Goal: Information Seeking & Learning: Check status

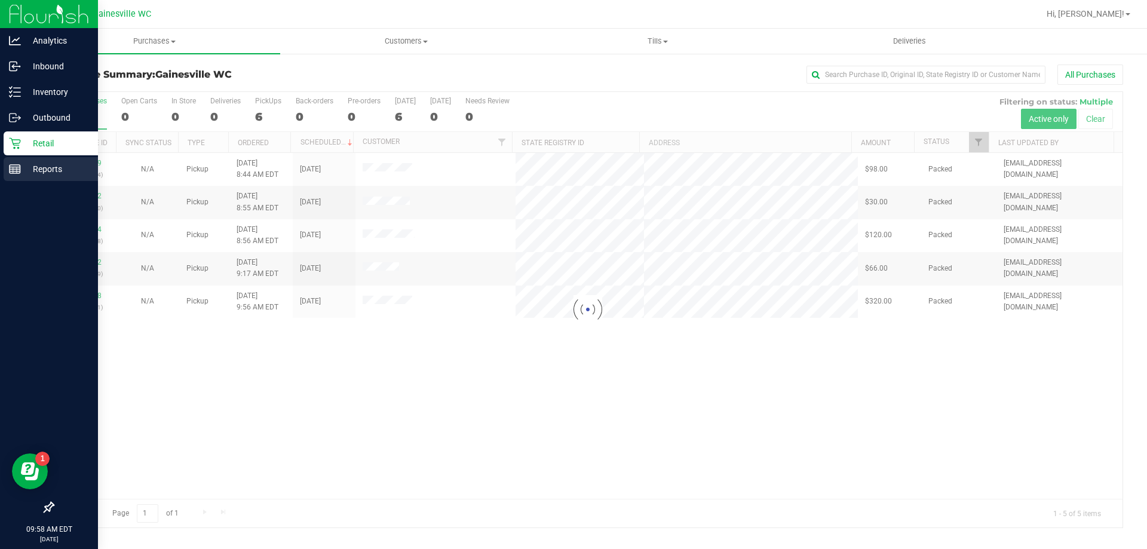
click at [23, 174] on p "Reports" at bounding box center [57, 169] width 72 height 14
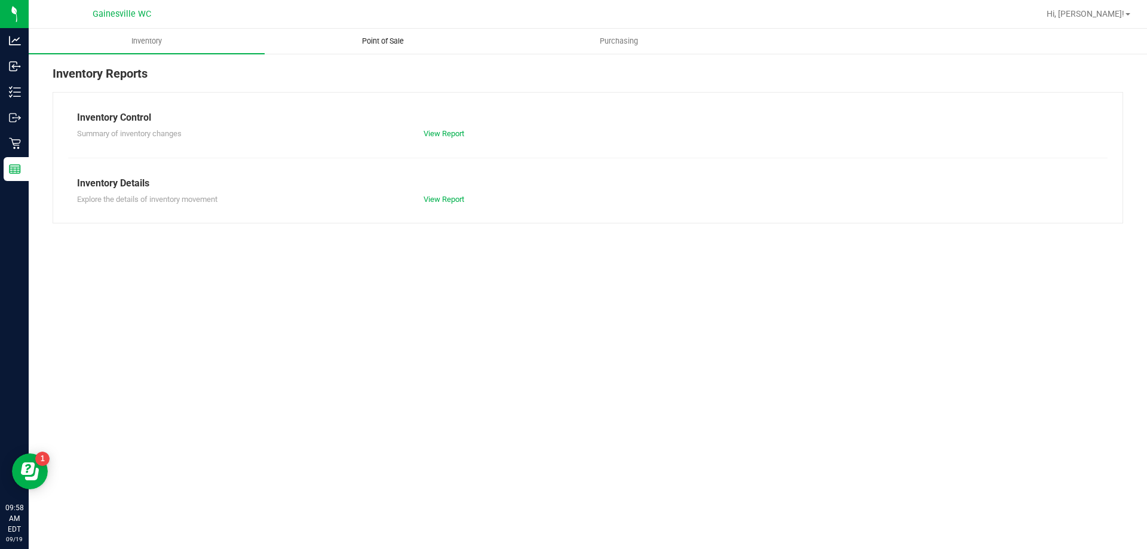
click at [414, 51] on uib-tab-heading "Point of Sale" at bounding box center [382, 41] width 235 height 24
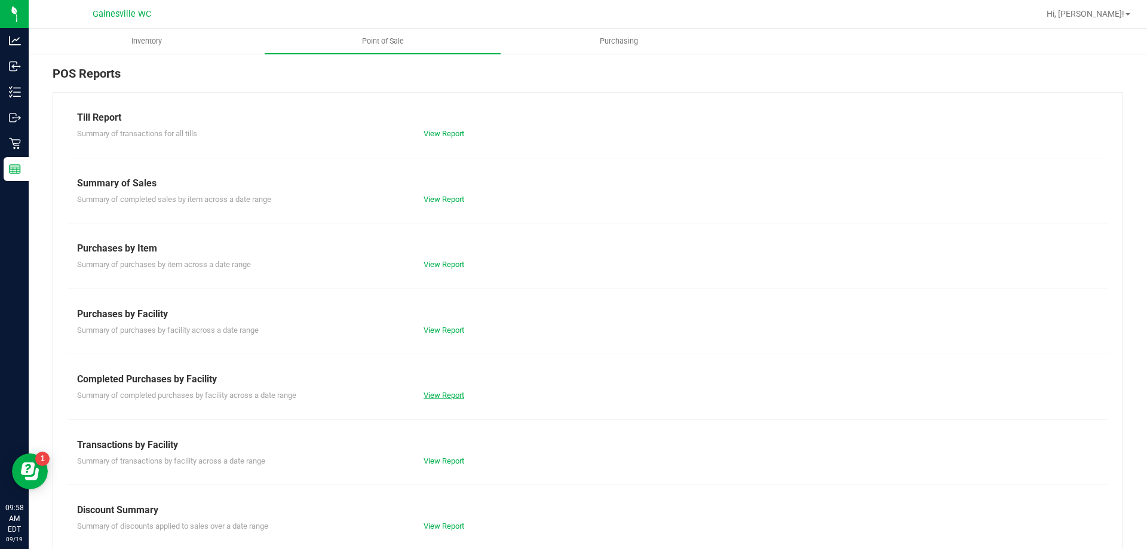
click at [433, 395] on link "View Report" at bounding box center [444, 395] width 41 height 9
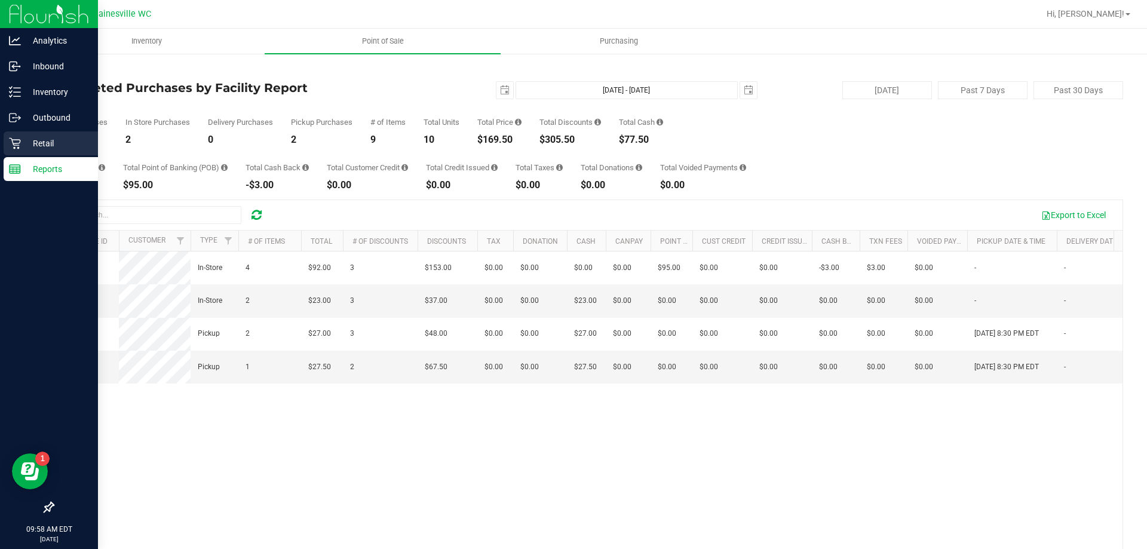
click at [20, 142] on icon at bounding box center [14, 143] width 11 height 11
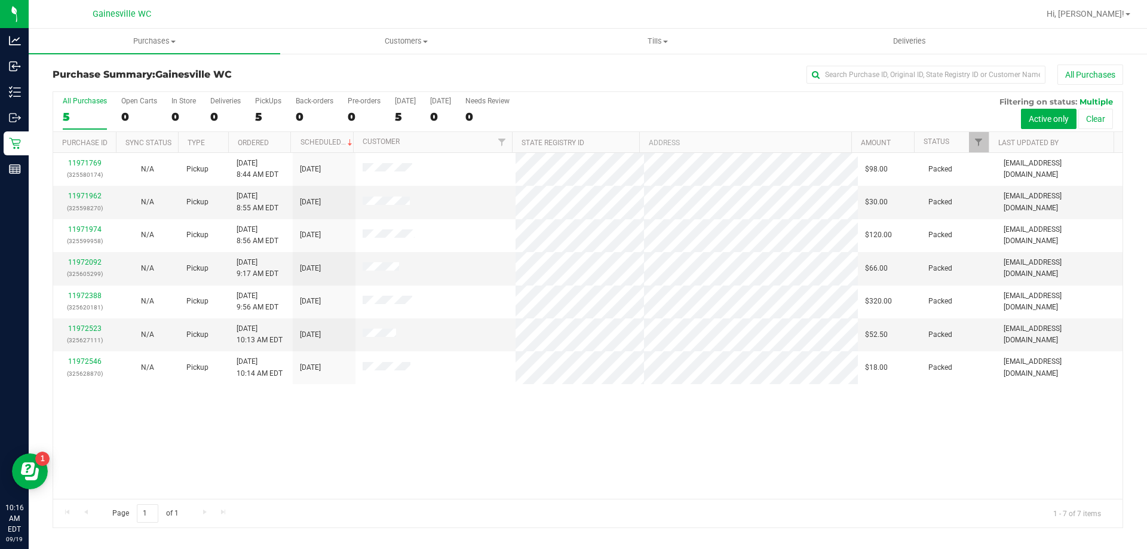
click at [624, 491] on div "11971769 (325580174) N/A Pickup [DATE] 8:44 AM EDT 9/19/2025 $98.00 Packed [EMA…" at bounding box center [588, 326] width 1070 height 346
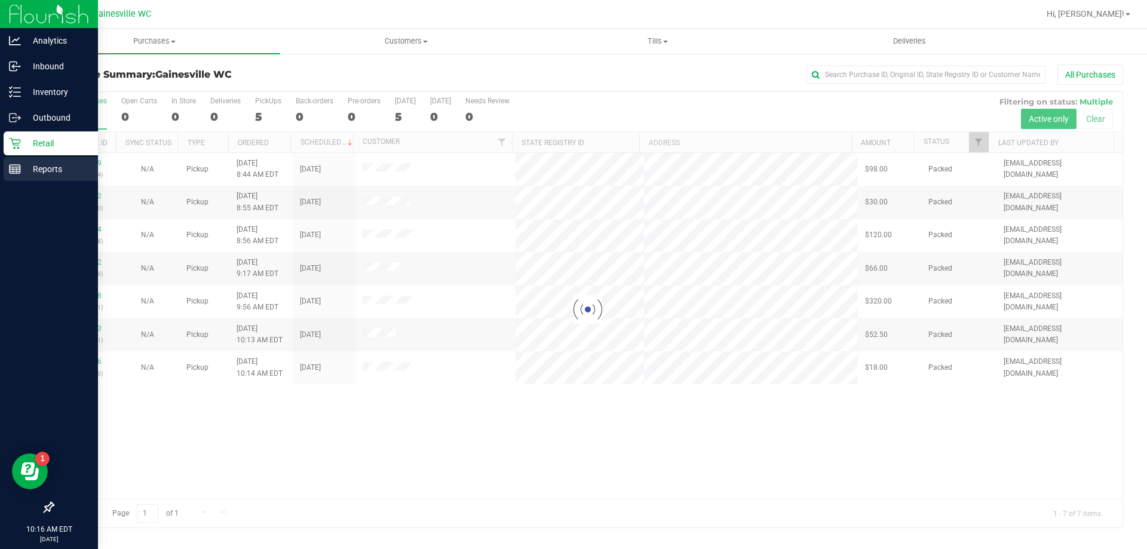
click at [24, 165] on p "Reports" at bounding box center [57, 169] width 72 height 14
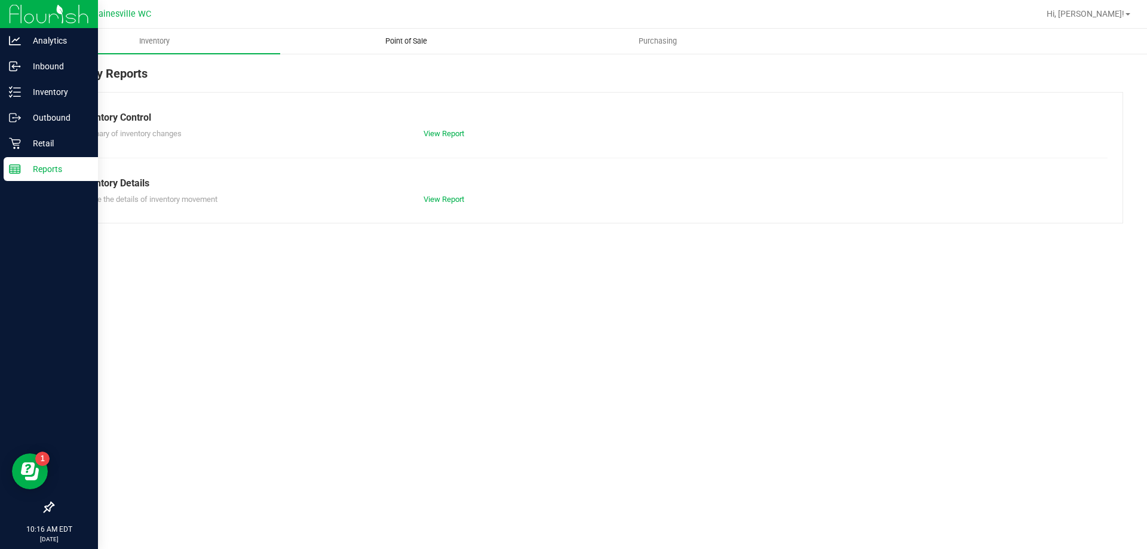
click at [396, 48] on uib-tab-heading "Point of Sale" at bounding box center [406, 41] width 250 height 24
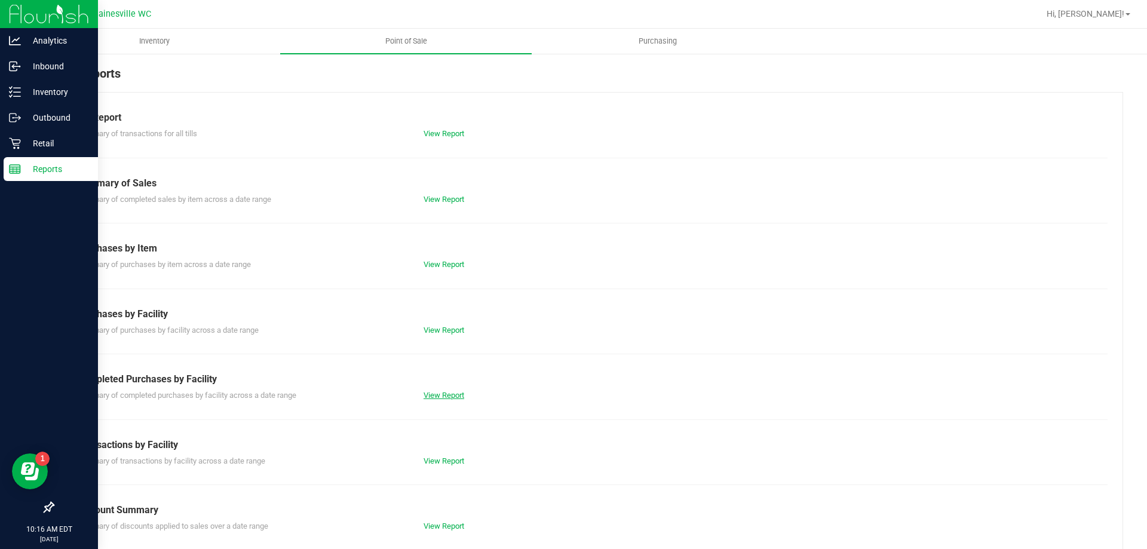
click at [445, 393] on link "View Report" at bounding box center [444, 395] width 41 height 9
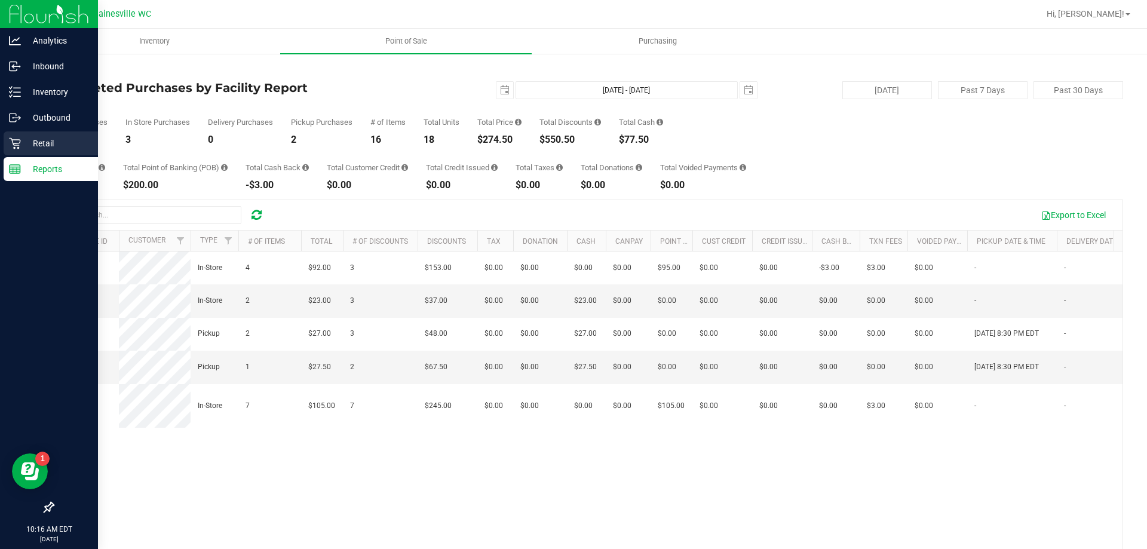
click at [23, 149] on p "Retail" at bounding box center [57, 143] width 72 height 14
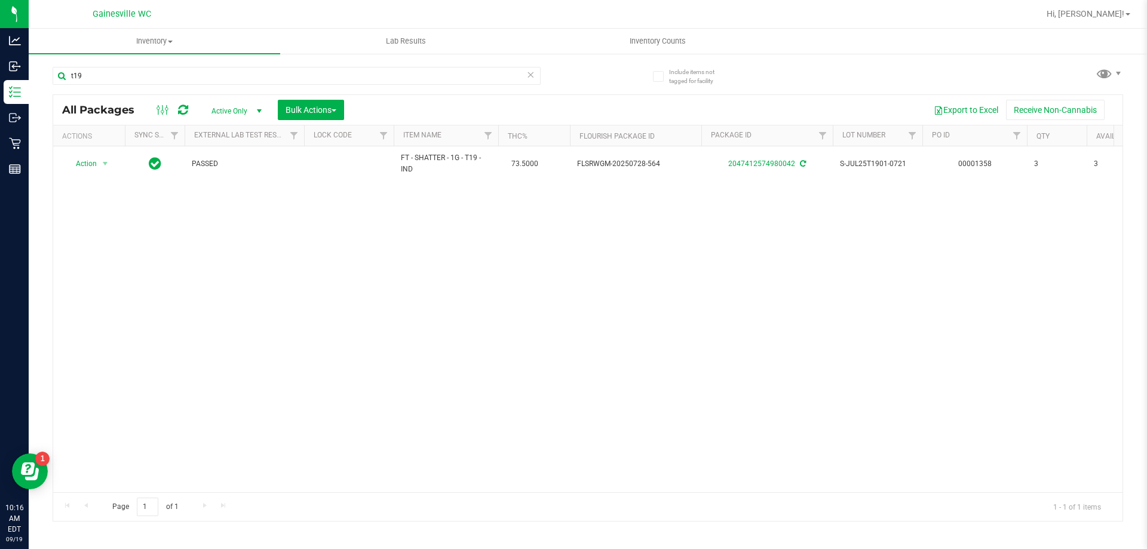
click at [527, 76] on icon at bounding box center [530, 74] width 8 height 14
